Goal: Task Accomplishment & Management: Use online tool/utility

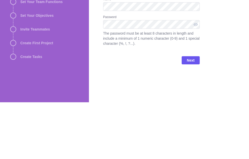
click at [198, 77] on div at bounding box center [196, 81] width 8 height 9
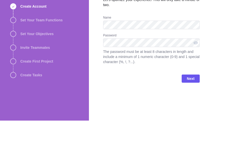
click at [197, 77] on div at bounding box center [196, 81] width 8 height 9
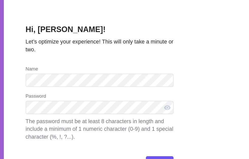
click at [192, 77] on div at bounding box center [196, 81] width 8 height 9
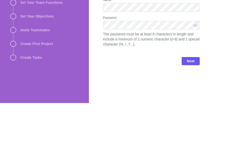
scroll to position [18, 0]
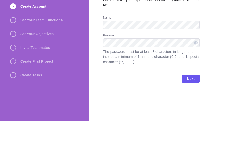
click at [189, 114] on span "Next" at bounding box center [191, 117] width 8 height 6
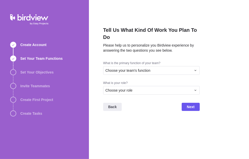
scroll to position [8, 0]
click at [192, 66] on div "Choose your team's function" at bounding box center [151, 70] width 97 height 9
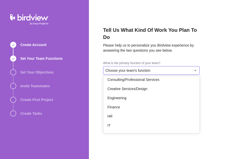
scroll to position [13, 0]
click at [142, 93] on div "Engineering" at bounding box center [151, 97] width 96 height 9
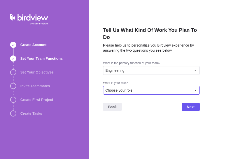
click at [194, 88] on icon at bounding box center [195, 90] width 4 height 4
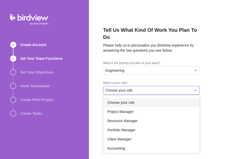
scroll to position [0, 0]
click at [127, 109] on span "Project Manager" at bounding box center [120, 111] width 26 height 5
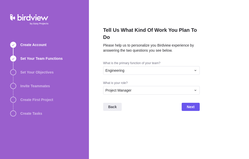
click at [192, 104] on span "Next" at bounding box center [191, 107] width 8 height 6
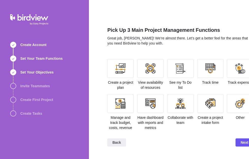
click at [145, 63] on div at bounding box center [150, 68] width 10 height 10
click at [145, 98] on div at bounding box center [150, 103] width 10 height 10
click at [241, 142] on span "Next" at bounding box center [245, 142] width 8 height 6
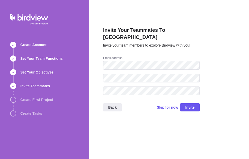
click at [188, 104] on span "Invite" at bounding box center [189, 107] width 9 height 6
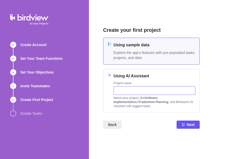
click at [118, 93] on input "text" at bounding box center [155, 90] width 82 height 9
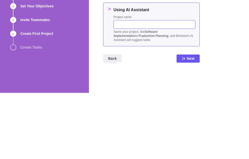
type input "K"
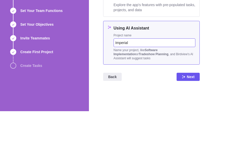
type input "Imperial"
click at [188, 121] on span "Next" at bounding box center [191, 124] width 8 height 6
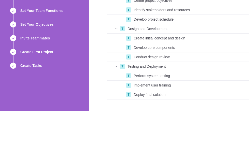
scroll to position [13, 0]
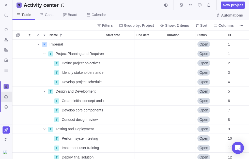
scroll to position [0, 0]
click at [231, 5] on span "New project" at bounding box center [233, 5] width 20 height 5
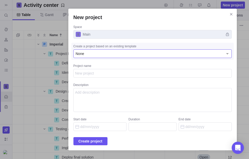
click at [199, 55] on div "None" at bounding box center [150, 53] width 148 height 5
click at [229, 53] on icon "New project" at bounding box center [227, 54] width 4 height 4
click at [201, 58] on div "None" at bounding box center [152, 53] width 158 height 9
click at [223, 54] on div "None" at bounding box center [150, 53] width 148 height 5
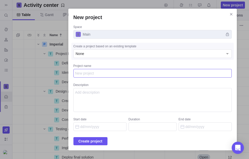
click at [202, 74] on textarea "Project name" at bounding box center [152, 73] width 158 height 9
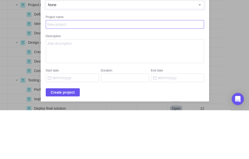
type textarea "x"
type textarea "Ka"
type textarea "x"
type textarea "Kam"
type textarea "x"
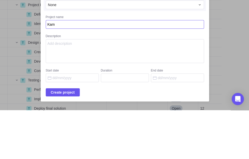
type textarea "Kamp"
type textarea "x"
type textarea "Kampa"
type textarea "x"
type textarea "Kampara"
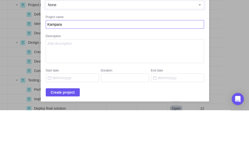
type textarea "x"
type textarea "Kampala"
type textarea "x"
type textarea "Kampala"
type textarea "x"
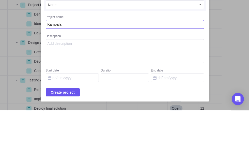
type textarea "Kampal"
type textarea "x"
type textarea "Kampa"
type textarea "x"
type textarea "Kampar"
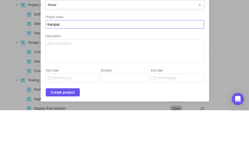
type textarea "x"
type textarea "Kampara"
type textarea "x"
type textarea "Kampara"
type textarea "x"
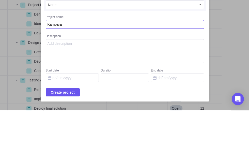
type textarea "Kamparas"
type textarea "x"
type textarea "Kamparas"
type textarea "x"
type textarea "Kamparas Pr"
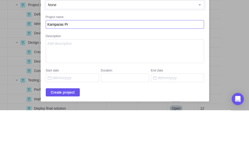
type textarea "x"
type textarea "Kamparas Proj"
type textarea "x"
type textarea "Kamparas Proje"
type textarea "x"
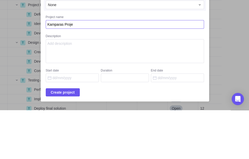
type textarea "Kamparas Projec"
type textarea "x"
type textarea "Kamparas Project"
type textarea "x"
type textarea "Kamparas Project"
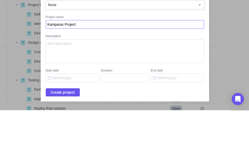
type textarea "x"
type textarea "Kamparas Project T"
type textarea "x"
type textarea "Kamparas Project Tr"
type textarea "x"
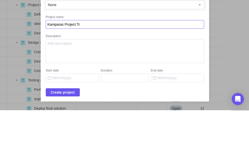
type textarea "Kamparas Project Tra"
type textarea "x"
type textarea "Kamparas Project Trac"
type textarea "x"
type textarea "Kamparas Project Track"
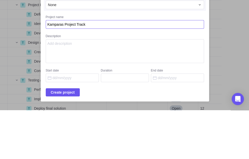
type textarea "x"
type textarea "Kamparas Project Tracki"
type textarea "x"
type textarea "Kamparas Project Tracking"
type textarea "x"
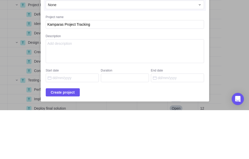
scroll to position [0, 28]
type textarea "Kamparas Project Tracking"
click at [61, 122] on input "Start date" at bounding box center [71, 126] width 53 height 9
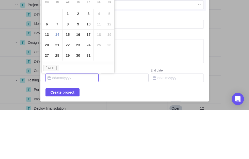
scroll to position [0, 0]
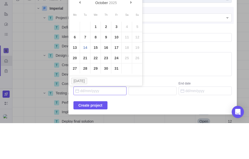
click at [97, 78] on link "15" at bounding box center [95, 83] width 10 height 10
type input "15/10/2025"
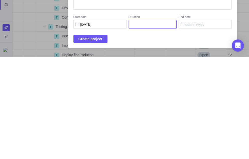
click at [144, 122] on input "Duration" at bounding box center [153, 126] width 48 height 9
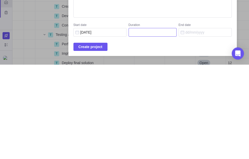
type input "1"
type input "15/10/2025"
type input "15"
type input "04/11/2025"
type input "1"
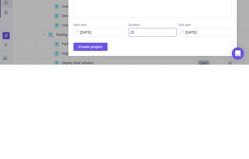
type input "15/10/2025"
type input "3"
type input "17/10/2025"
type input "2"
type input "16/10/2025"
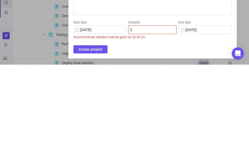
type input "2"
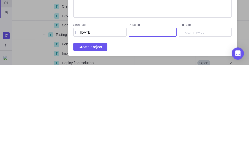
type input "1"
type input "15/10/2025"
type input "10"
type input "28/10/2025"
type input "10"
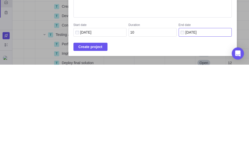
click at [190, 122] on input "28/10/2025" at bounding box center [205, 126] width 53 height 9
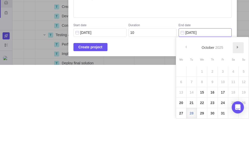
click at [237, 83] on link "Next" at bounding box center [238, 88] width 11 height 11
click at [238, 86] on span "Next" at bounding box center [237, 87] width 3 height 3
click at [239, 83] on link "Next" at bounding box center [238, 88] width 11 height 11
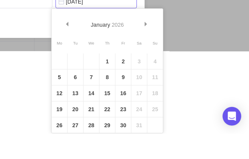
click at [180, 86] on span "Next" at bounding box center [181, 87] width 3 height 3
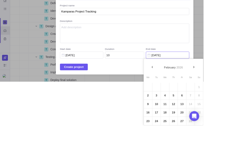
click at [239, 86] on span "Next" at bounding box center [237, 87] width 3 height 3
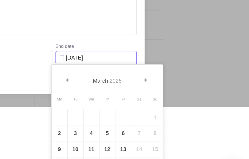
click at [180, 86] on span "Next" at bounding box center [181, 87] width 3 height 3
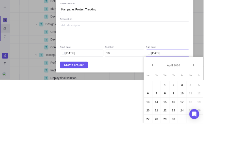
click at [237, 78] on div "April 2026" at bounding box center [212, 84] width 56 height 12
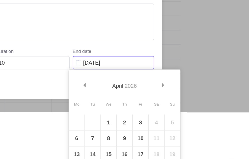
scroll to position [54, 44]
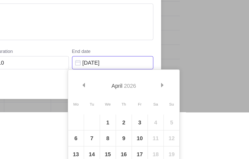
type textarea "x"
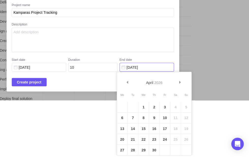
click at [180, 86] on span "Next" at bounding box center [181, 87] width 3 height 3
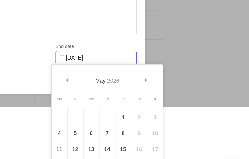
click at [162, 127] on link "15" at bounding box center [167, 132] width 10 height 10
type input "[DATE]"
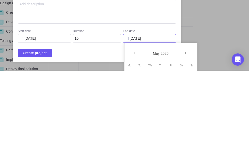
scroll to position [54, 56]
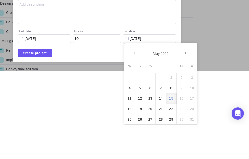
click at [38, 90] on span "Create project" at bounding box center [35, 87] width 24 height 6
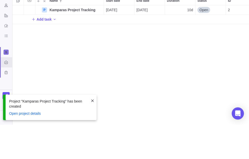
scroll to position [0, 0]
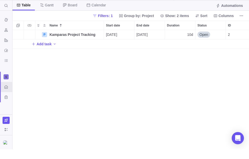
click at [7, 94] on icon "Activity center" at bounding box center [6, 96] width 4 height 4
click at [4, 94] on icon "Activity center" at bounding box center [6, 96] width 4 height 4
click at [44, 51] on span "Add task" at bounding box center [44, 53] width 15 height 5
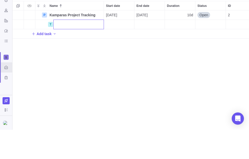
click at [7, 39] on body "Search (⌘+K) Time logs history Resources Reports Dashboard BI dashboards Activi…" at bounding box center [124, 79] width 249 height 159
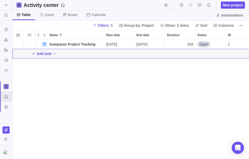
click at [6, 69] on icon "BI dashboards" at bounding box center [6, 70] width 4 height 4
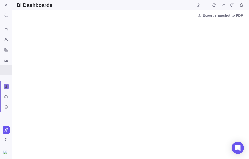
click at [4, 2] on span at bounding box center [6, 5] width 7 height 7
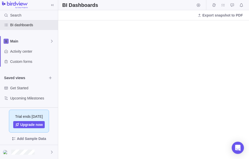
scroll to position [45, 0]
click at [49, 39] on span "Main" at bounding box center [30, 41] width 40 height 5
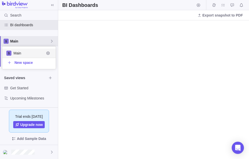
scroll to position [22, 53]
click at [17, 50] on div "Main" at bounding box center [28, 53] width 53 height 9
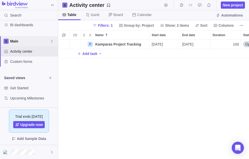
scroll to position [45, 0]
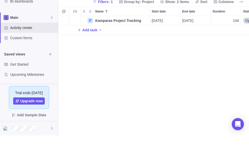
click at [23, 135] on span "Add Sample Data" at bounding box center [31, 138] width 29 height 6
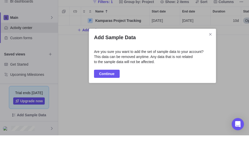
click at [98, 93] on span "Continue" at bounding box center [107, 97] width 26 height 8
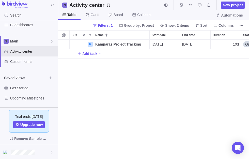
click at [83, 33] on icon "Expand" at bounding box center [84, 35] width 4 height 4
click at [89, 34] on icon "Collapse" at bounding box center [90, 35] width 4 height 4
click at [92, 14] on span "[PERSON_NAME]" at bounding box center [95, 14] width 9 height 5
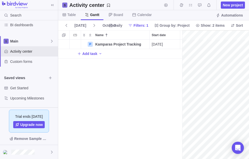
scroll to position [0, 42]
click at [178, 23] on span "Group by: Project" at bounding box center [175, 25] width 30 height 5
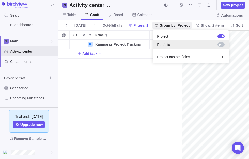
click at [221, 46] on div at bounding box center [219, 44] width 9 height 5
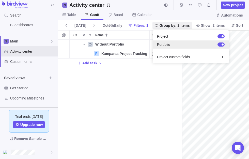
scroll to position [119, 124]
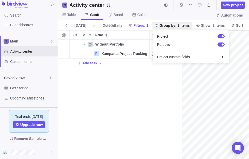
click at [76, 81] on body "Search Time logs history Resources Reports Dashboard BI dashboards Main Activit…" at bounding box center [124, 79] width 249 height 159
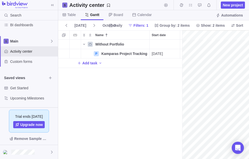
click at [88, 96] on div "Without Portfolio P Kamparas Project Tracking Details 04/05/2026 15/05/2026 10d…" at bounding box center [120, 99] width 124 height 119
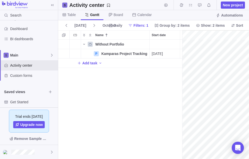
scroll to position [30, 0]
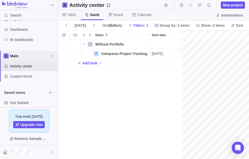
click at [21, 57] on span "Main" at bounding box center [30, 55] width 40 height 5
click at [26, 67] on span "Main" at bounding box center [28, 67] width 31 height 5
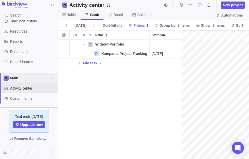
scroll to position [8, 0]
click at [17, 61] on span "BI dashboards" at bounding box center [33, 61] width 46 height 5
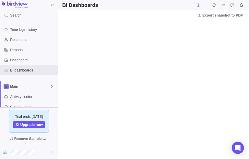
click at [16, 58] on span "Dashboard" at bounding box center [33, 59] width 46 height 5
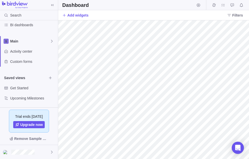
scroll to position [45, 0]
click at [49, 153] on div at bounding box center [29, 152] width 58 height 14
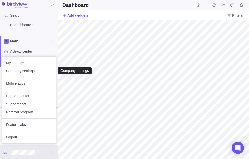
click at [13, 71] on span "Company settings" at bounding box center [29, 70] width 46 height 5
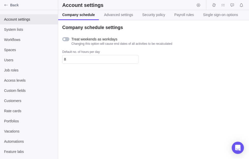
click at [13, 6] on span "Back" at bounding box center [33, 5] width 46 height 5
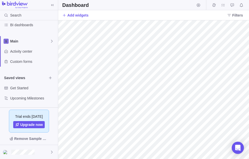
scroll to position [45, 0]
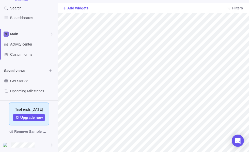
click at [21, 47] on div "Activity center" at bounding box center [29, 51] width 58 height 10
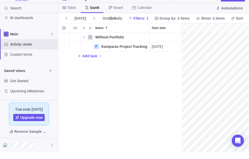
scroll to position [0, 42]
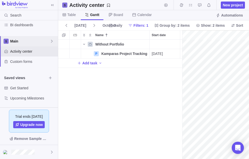
click at [50, 39] on icon at bounding box center [52, 41] width 4 height 4
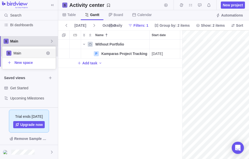
click at [51, 38] on div "Main" at bounding box center [29, 41] width 58 height 10
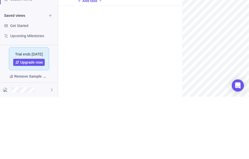
click at [49, 145] on div at bounding box center [29, 152] width 58 height 14
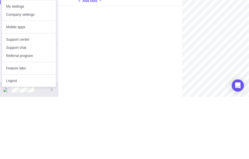
click at [46, 145] on div at bounding box center [29, 152] width 58 height 14
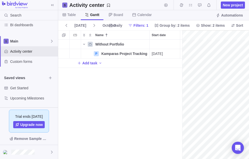
click at [6, 23] on icon "BI dashboards" at bounding box center [6, 25] width 4 height 4
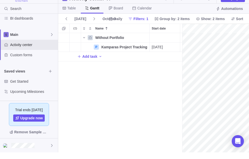
click at [21, 59] on span "Custom forms" at bounding box center [33, 61] width 46 height 5
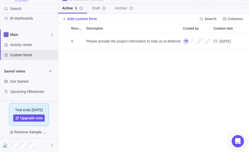
click at [25, 49] on span "Activity center" at bounding box center [33, 51] width 46 height 5
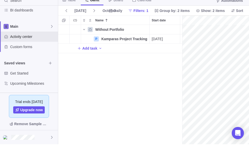
scroll to position [119, 124]
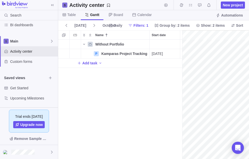
click at [192, 5] on span "My assignments" at bounding box center [190, 5] width 7 height 7
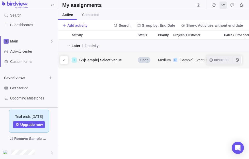
click at [146, 59] on span "Open" at bounding box center [144, 59] width 9 height 5
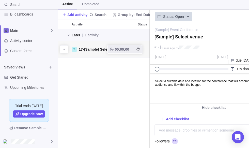
click at [48, 74] on span "Browse views" at bounding box center [50, 77] width 7 height 7
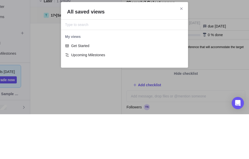
click at [181, 51] on icon "Close" at bounding box center [181, 53] width 4 height 4
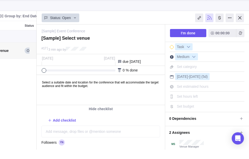
click at [243, 23] on div at bounding box center [240, 27] width 8 height 9
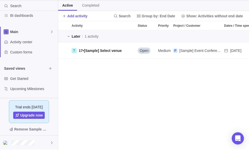
click at [21, 49] on span "Activity center" at bounding box center [33, 51] width 46 height 5
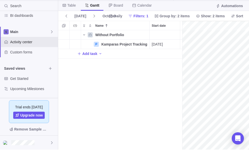
click at [118, 12] on span "Board" at bounding box center [118, 14] width 9 height 5
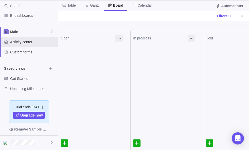
click at [75, 12] on span "Table" at bounding box center [71, 14] width 8 height 5
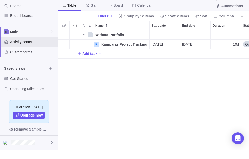
click at [112, 42] on span "Without Portfolio" at bounding box center [109, 44] width 29 height 5
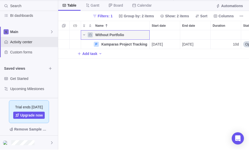
click at [99, 40] on div "Without Portfolio" at bounding box center [121, 44] width 56 height 9
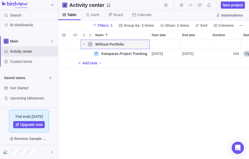
click at [70, 12] on span "Table" at bounding box center [69, 15] width 22 height 10
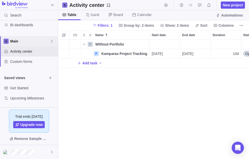
click at [51, 39] on div "Main" at bounding box center [29, 41] width 58 height 10
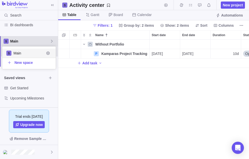
click at [53, 37] on div "Main" at bounding box center [29, 41] width 58 height 10
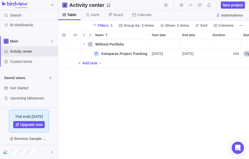
click at [36, 61] on span "Custom forms" at bounding box center [33, 61] width 46 height 5
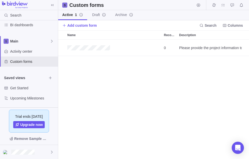
scroll to position [119, 191]
click at [31, 53] on span "Activity center" at bounding box center [33, 51] width 46 height 5
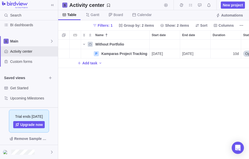
scroll to position [119, 191]
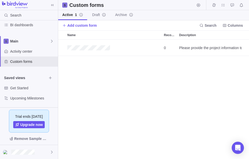
scroll to position [0, 0]
click at [54, 5] on icon at bounding box center [52, 5] width 4 height 4
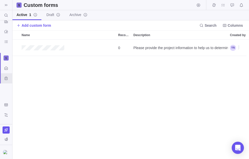
scroll to position [119, 236]
click at [77, 10] on link "Archive" at bounding box center [78, 15] width 26 height 10
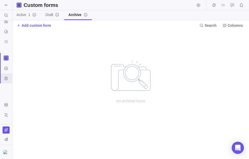
click at [25, 14] on span "Active 1" at bounding box center [24, 14] width 14 height 5
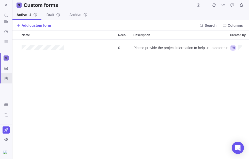
scroll to position [119, 236]
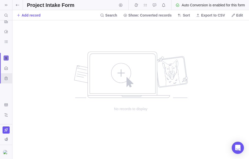
click at [18, 4] on icon at bounding box center [17, 5] width 4 height 4
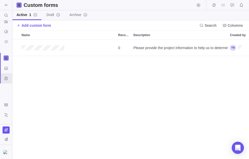
scroll to position [119, 236]
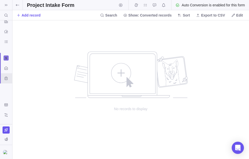
click at [18, 4] on icon at bounding box center [17, 5] width 4 height 4
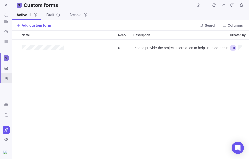
scroll to position [0, 0]
click at [36, 5] on h2 "Custom forms" at bounding box center [41, 5] width 35 height 7
click at [197, 5] on icon "Start timer" at bounding box center [198, 4] width 3 height 3
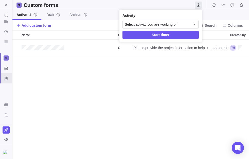
click at [4, 79] on body "Search (⌘+K) Time logs history Resources Reports Dashboard BI dashboards Activi…" at bounding box center [124, 79] width 249 height 159
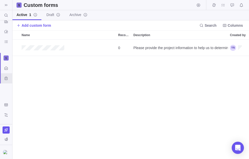
click at [6, 5] on icon at bounding box center [6, 5] width 4 height 4
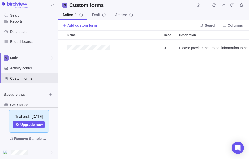
scroll to position [119, 191]
click at [38, 66] on span "Activity center" at bounding box center [33, 68] width 46 height 5
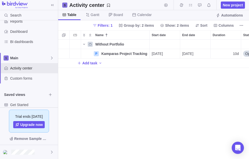
scroll to position [119, 191]
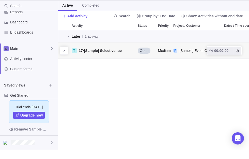
click at [145, 57] on span "Open" at bounding box center [144, 59] width 9 height 5
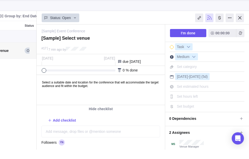
click at [244, 23] on div at bounding box center [240, 27] width 8 height 9
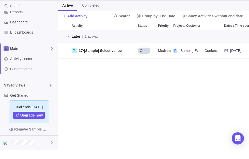
scroll to position [119, 191]
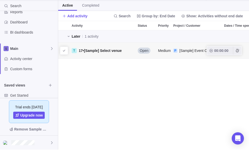
click at [144, 57] on span "Open" at bounding box center [144, 59] width 9 height 5
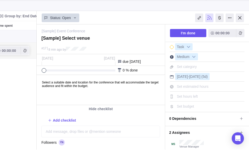
click at [194, 39] on span "I'm done" at bounding box center [188, 42] width 14 height 6
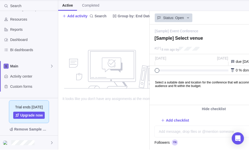
click at [18, 46] on span "Dashboard" at bounding box center [33, 48] width 46 height 5
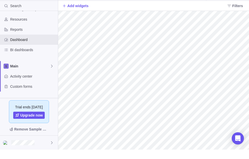
click at [14, 26] on span "Resources" at bounding box center [33, 28] width 46 height 5
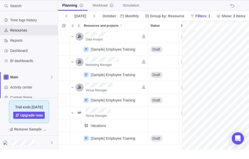
scroll to position [13, 87]
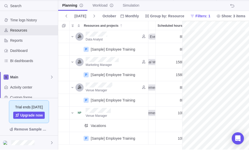
click at [27, 27] on span "Time logs history" at bounding box center [33, 29] width 46 height 5
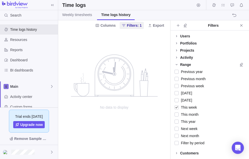
click at [17, 39] on span "Resources" at bounding box center [33, 39] width 46 height 5
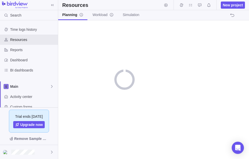
click at [17, 29] on span "Time logs history" at bounding box center [33, 29] width 46 height 5
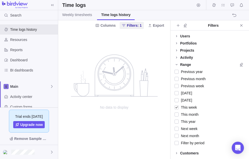
click at [18, 40] on span "Resources" at bounding box center [33, 39] width 46 height 5
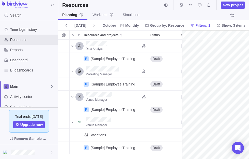
scroll to position [0, 87]
click at [49, 5] on span at bounding box center [52, 5] width 7 height 7
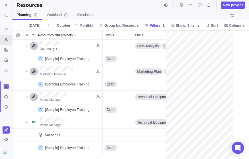
scroll to position [0, 0]
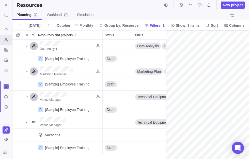
click at [4, 3] on span at bounding box center [6, 5] width 7 height 7
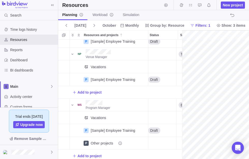
scroll to position [0, 2]
click at [78, 94] on span "Add to project" at bounding box center [89, 92] width 24 height 5
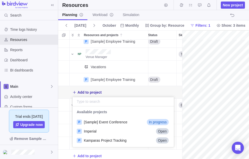
scroll to position [41, 101]
click at [162, 131] on span "Open" at bounding box center [162, 131] width 9 height 5
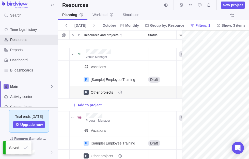
scroll to position [0, 6]
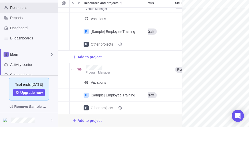
click at [111, 146] on div "Add to project" at bounding box center [170, 152] width 237 height 12
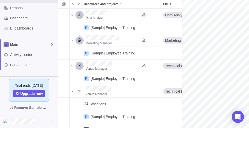
scroll to position [15, 0]
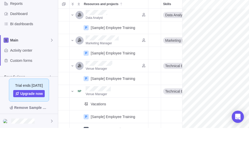
click at [34, 52] on span "BI dashboards" at bounding box center [33, 54] width 46 height 5
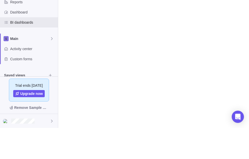
scroll to position [17, 0]
click at [38, 65] on div "Main" at bounding box center [29, 70] width 58 height 10
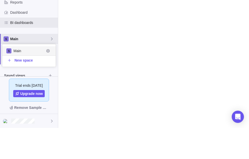
scroll to position [0, 0]
click at [40, 79] on span "Main" at bounding box center [28, 81] width 31 height 5
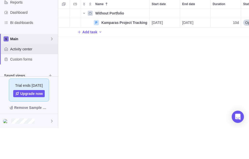
scroll to position [0, 0]
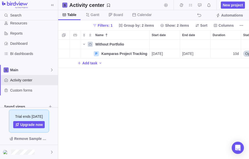
click at [0, 0] on icon "More actions" at bounding box center [0, 0] width 0 height 0
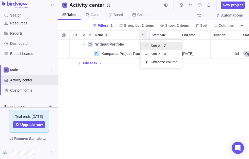
click at [159, 46] on span "Sort A→Z" at bounding box center [158, 45] width 15 height 5
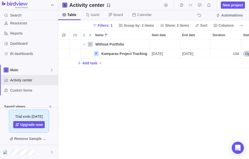
scroll to position [119, 191]
click at [22, 34] on span "Reports" at bounding box center [33, 33] width 46 height 5
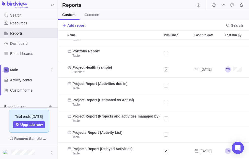
scroll to position [11, 0]
click at [31, 81] on span "Activity center" at bounding box center [33, 79] width 46 height 5
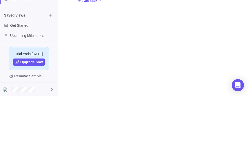
scroll to position [45, 0]
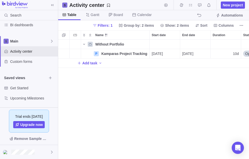
click at [9, 88] on div "Get Started" at bounding box center [6, 88] width 8 height 8
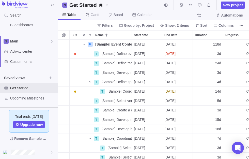
scroll to position [119, 191]
click at [51, 76] on icon "Browse views" at bounding box center [50, 78] width 4 height 4
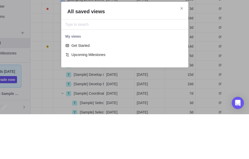
scroll to position [31, 127]
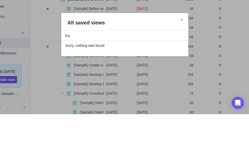
type input "K"
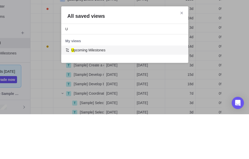
scroll to position [22, 127]
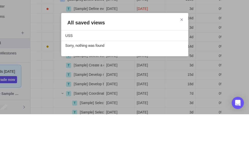
type input "USSR"
click at [181, 62] on icon "Close" at bounding box center [181, 64] width 4 height 4
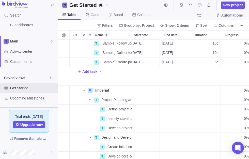
scroll to position [161, 3]
click at [0, 0] on icon "More actions" at bounding box center [0, 0] width 0 height 0
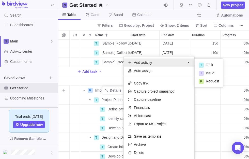
click at [130, 61] on icon at bounding box center [129, 62] width 3 height 3
click at [211, 66] on span "Task" at bounding box center [209, 64] width 7 height 5
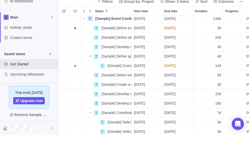
scroll to position [2, 0]
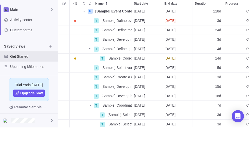
click at [50, 45] on body "Search Time logs history Resources Reports Dashboard BI dashboards Main Activit…" at bounding box center [124, 79] width 249 height 159
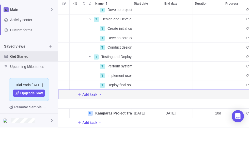
scroll to position [247, 0]
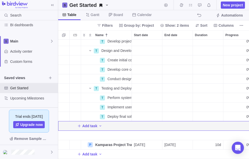
click at [0, 0] on icon "Hide view" at bounding box center [0, 0] width 0 height 0
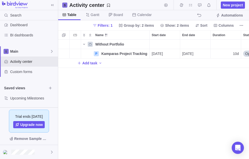
scroll to position [119, 191]
click at [31, 71] on span "Custom forms" at bounding box center [33, 71] width 46 height 5
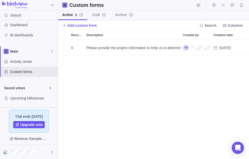
scroll to position [35, 0]
click at [36, 61] on span "Activity center" at bounding box center [33, 61] width 46 height 5
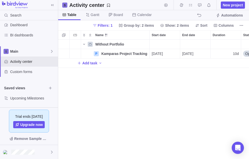
scroll to position [119, 191]
click at [54, 51] on div "Main" at bounding box center [29, 51] width 58 height 10
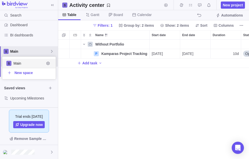
scroll to position [22, 53]
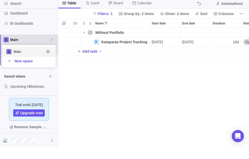
click at [51, 49] on icon at bounding box center [52, 51] width 4 height 4
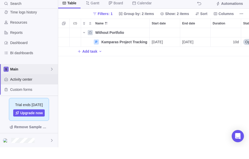
scroll to position [1, 0]
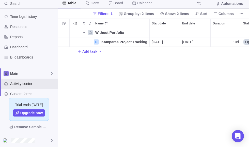
click at [33, 36] on span "Resources" at bounding box center [33, 38] width 46 height 5
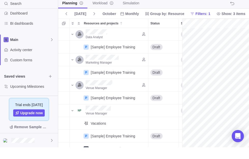
scroll to position [35, 0]
click at [51, 86] on icon "Browse views" at bounding box center [50, 88] width 4 height 4
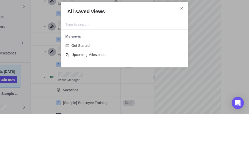
scroll to position [0, 28]
click at [118, 66] on input "All saved views" at bounding box center [124, 69] width 119 height 6
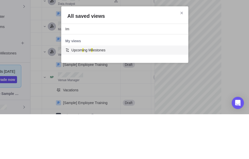
scroll to position [0, 0]
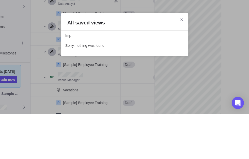
type input "Impi"
click at [182, 63] on icon "Close" at bounding box center [181, 64] width 2 height 2
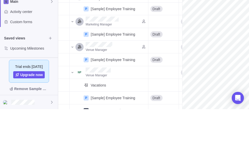
click at [45, 145] on div at bounding box center [29, 152] width 58 height 14
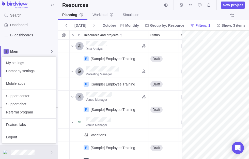
click at [46, 152] on div at bounding box center [29, 152] width 58 height 14
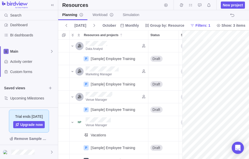
click at [49, 85] on span "Browse views" at bounding box center [50, 87] width 7 height 7
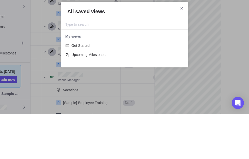
scroll to position [31, 127]
click at [180, 47] on div "All saved views My views Get Started Upcoming Milestones" at bounding box center [124, 80] width 127 height 66
click at [182, 50] on span "Close" at bounding box center [181, 53] width 7 height 7
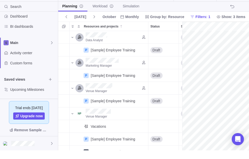
scroll to position [35, 0]
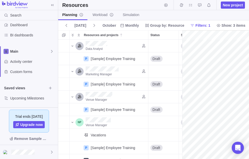
scroll to position [35, 0]
click at [32, 60] on span "Activity center" at bounding box center [33, 61] width 46 height 5
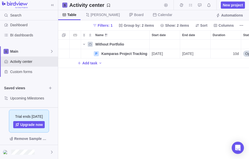
scroll to position [119, 191]
click at [27, 36] on span "BI dashboards" at bounding box center [33, 35] width 46 height 5
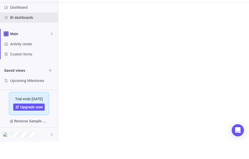
click at [49, 86] on icon "Browse views" at bounding box center [50, 88] width 4 height 4
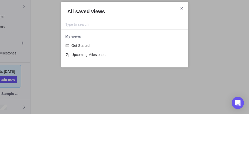
scroll to position [0, 28]
click at [180, 51] on icon "Close" at bounding box center [181, 53] width 4 height 4
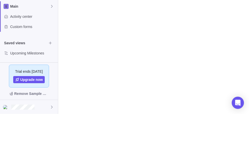
scroll to position [0, 0]
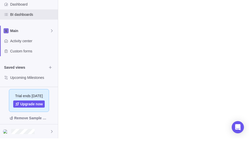
click at [50, 150] on icon at bounding box center [52, 152] width 4 height 4
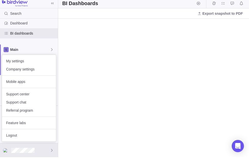
click at [47, 147] on div at bounding box center [29, 152] width 58 height 14
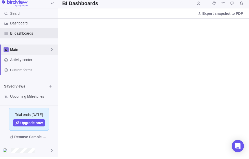
click at [52, 49] on icon at bounding box center [52, 51] width 4 height 4
click at [28, 61] on span "Main" at bounding box center [28, 63] width 31 height 5
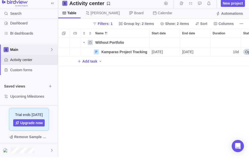
scroll to position [119, 191]
click at [28, 70] on span "Custom forms" at bounding box center [33, 71] width 46 height 5
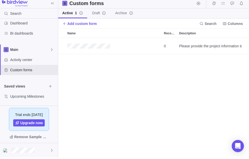
scroll to position [119, 191]
click at [52, 50] on icon at bounding box center [52, 51] width 2 height 3
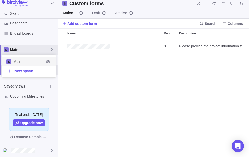
scroll to position [22, 53]
click at [48, 61] on icon "Edit space settings" at bounding box center [47, 62] width 3 height 3
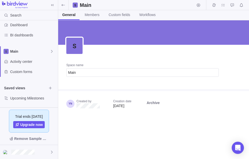
click at [51, 5] on icon at bounding box center [52, 5] width 4 height 4
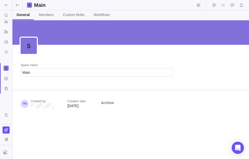
click at [16, 4] on icon at bounding box center [17, 5] width 4 height 4
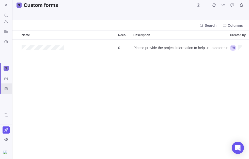
scroll to position [119, 236]
click at [7, 5] on icon at bounding box center [6, 5] width 4 height 4
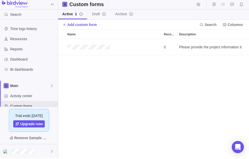
scroll to position [0, 0]
click at [24, 48] on span "Reports" at bounding box center [33, 49] width 46 height 5
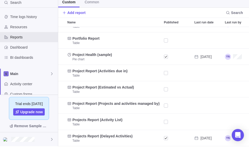
scroll to position [11, 0]
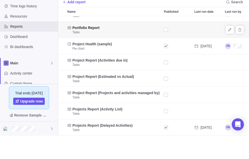
click at [80, 23] on span "Add report" at bounding box center [76, 25] width 18 height 5
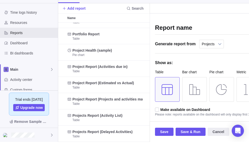
scroll to position [119, 91]
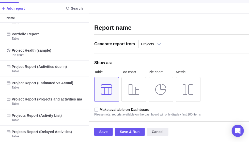
click at [225, 57] on div "Generate report from Projects All activities All activities (hierarchical) Task…" at bounding box center [205, 64] width 222 height 14
click at [235, 39] on input "Report name" at bounding box center [205, 45] width 222 height 12
